Goal: Task Accomplishment & Management: Use online tool/utility

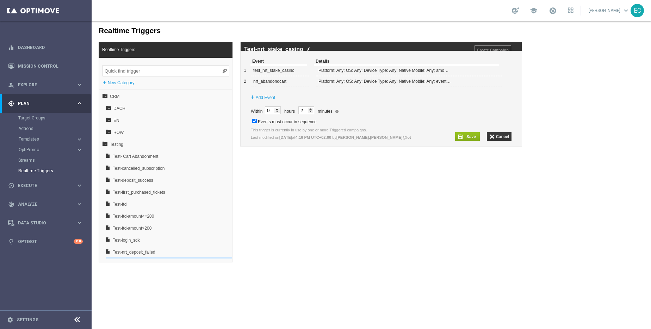
scroll to position [70, 0]
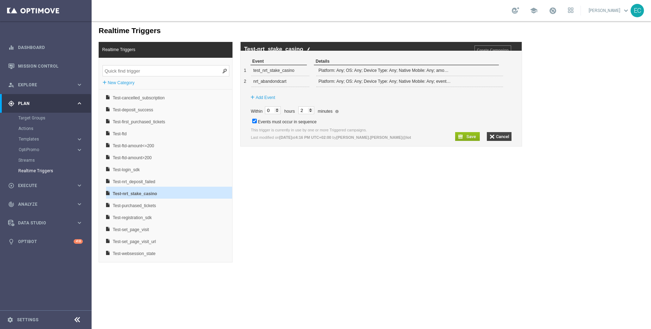
click at [501, 141] on input "button" at bounding box center [499, 136] width 25 height 9
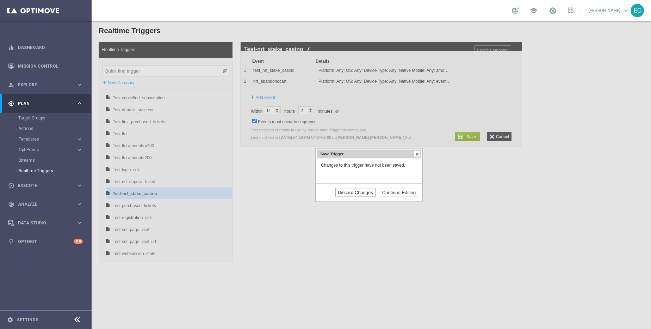
click at [368, 192] on input "Discard Changes" at bounding box center [356, 192] width 40 height 9
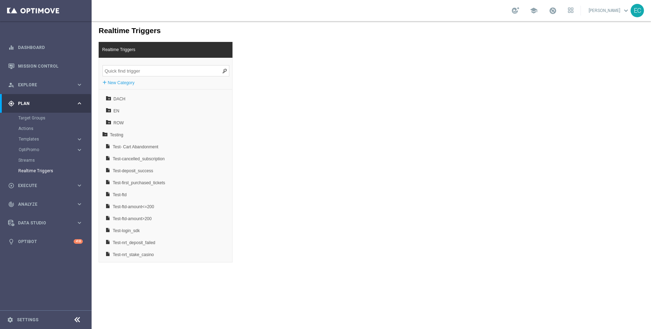
scroll to position [0, 0]
click at [106, 143] on icon at bounding box center [105, 143] width 5 height 5
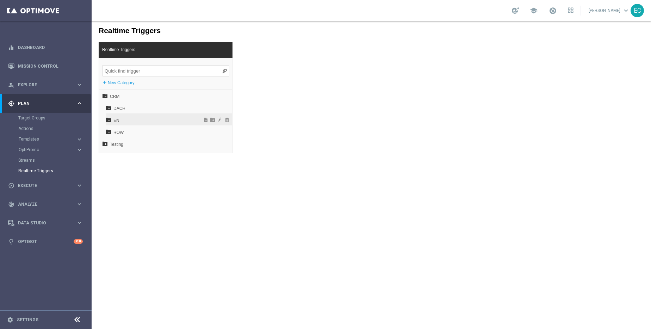
click at [137, 116] on span "EN" at bounding box center [151, 121] width 76 height 12
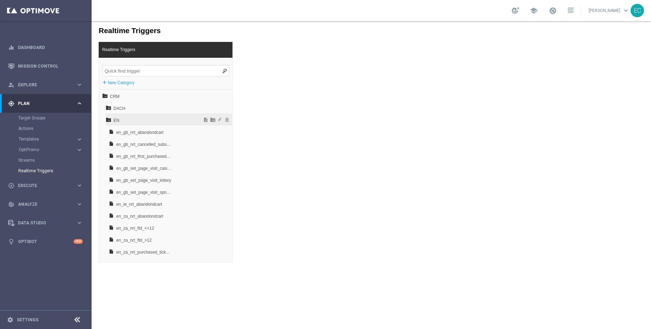
click at [109, 119] on icon at bounding box center [108, 119] width 5 height 5
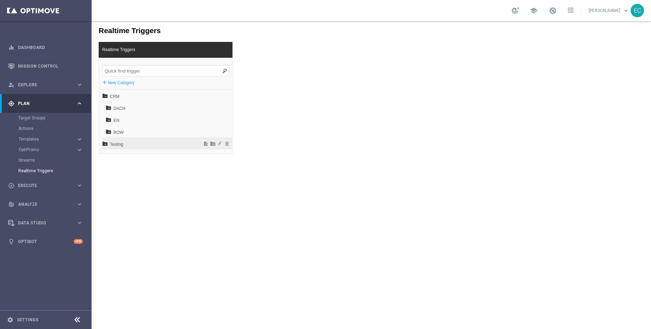
click at [105, 146] on icon at bounding box center [105, 143] width 5 height 5
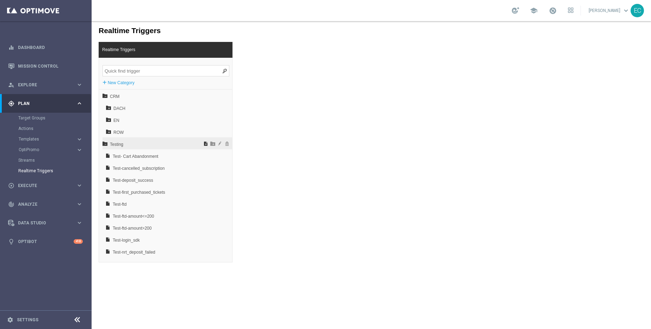
click at [202, 143] on span at bounding box center [205, 143] width 7 height 5
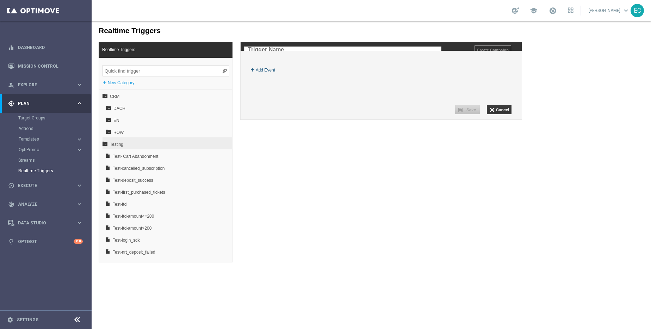
click at [270, 74] on label "Add Event" at bounding box center [265, 70] width 19 height 7
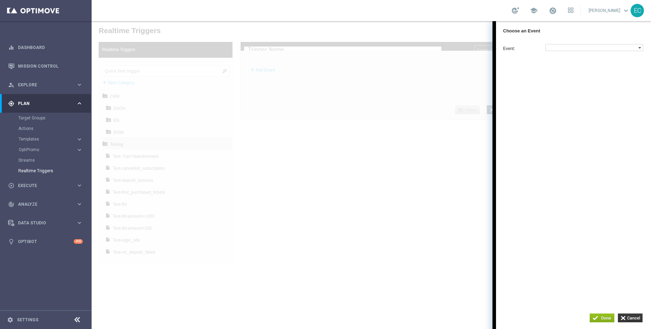
click at [575, 49] on label at bounding box center [592, 47] width 93 height 6
click at [563, 123] on input "search" at bounding box center [567, 119] width 38 height 7
type input "[PERSON_NAME]"
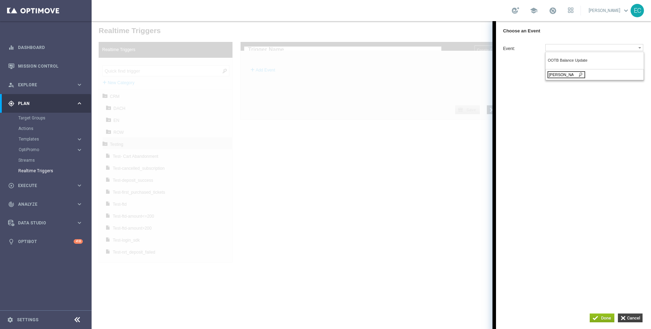
click at [639, 319] on input "button" at bounding box center [630, 318] width 25 height 9
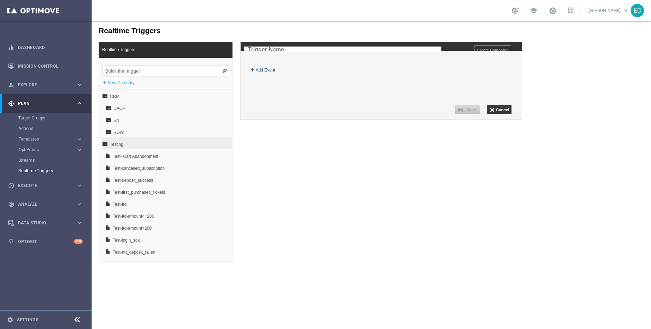
click at [272, 74] on label "Add Event" at bounding box center [265, 70] width 19 height 7
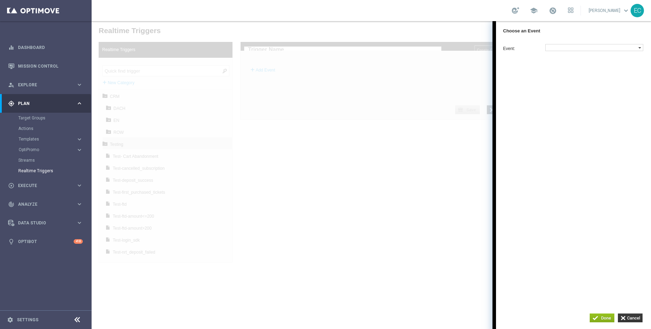
click at [598, 48] on label at bounding box center [592, 47] width 93 height 6
click at [566, 122] on input "search" at bounding box center [567, 119] width 38 height 7
type input "bala"
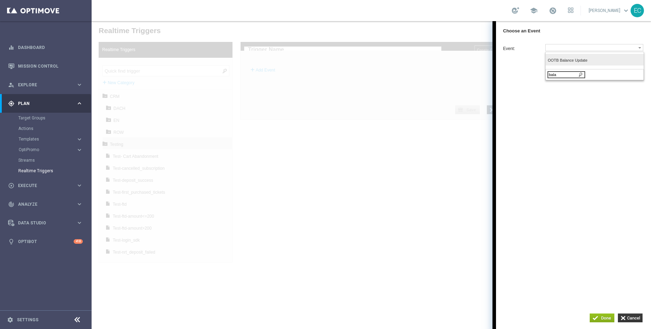
click at [595, 61] on span "OOTB Balance Update" at bounding box center [593, 60] width 90 height 5
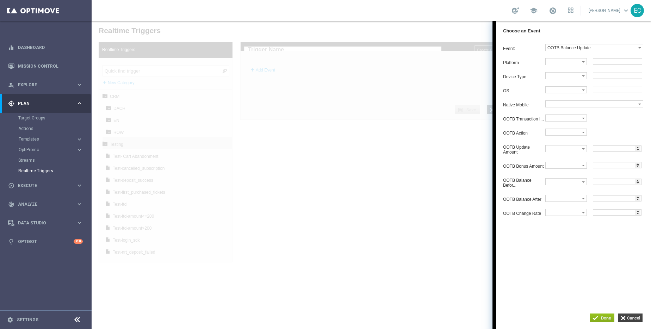
click at [632, 320] on input "button" at bounding box center [630, 318] width 25 height 9
